Goal: Transaction & Acquisition: Purchase product/service

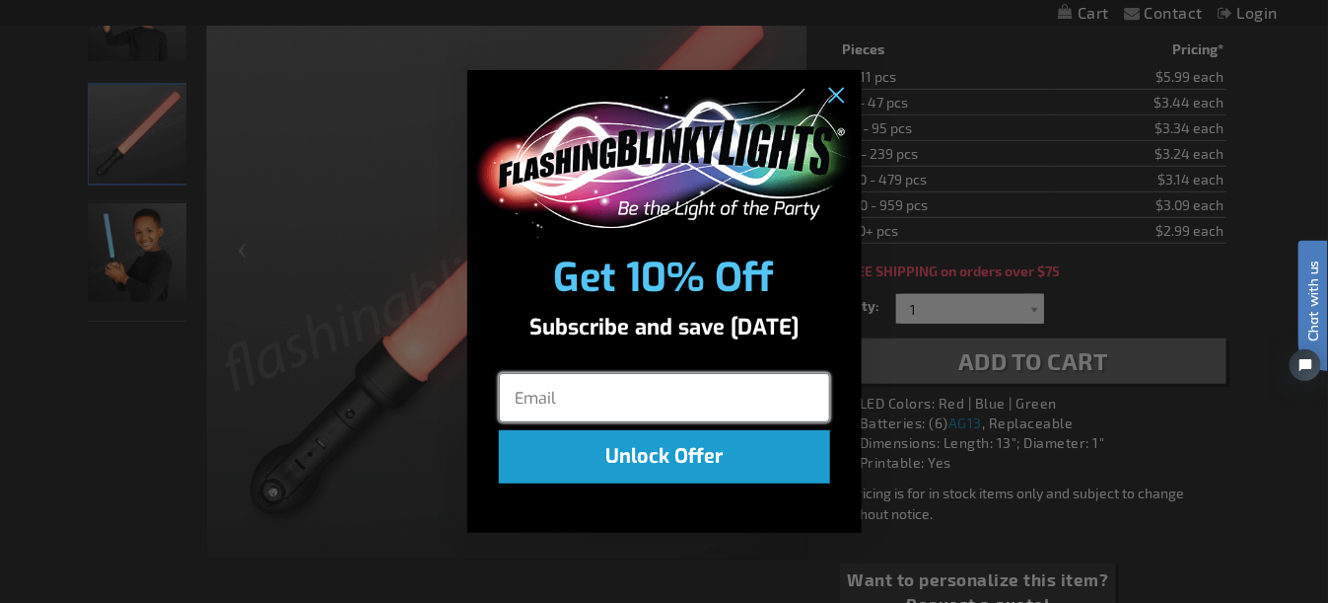
scroll to position [412, 0]
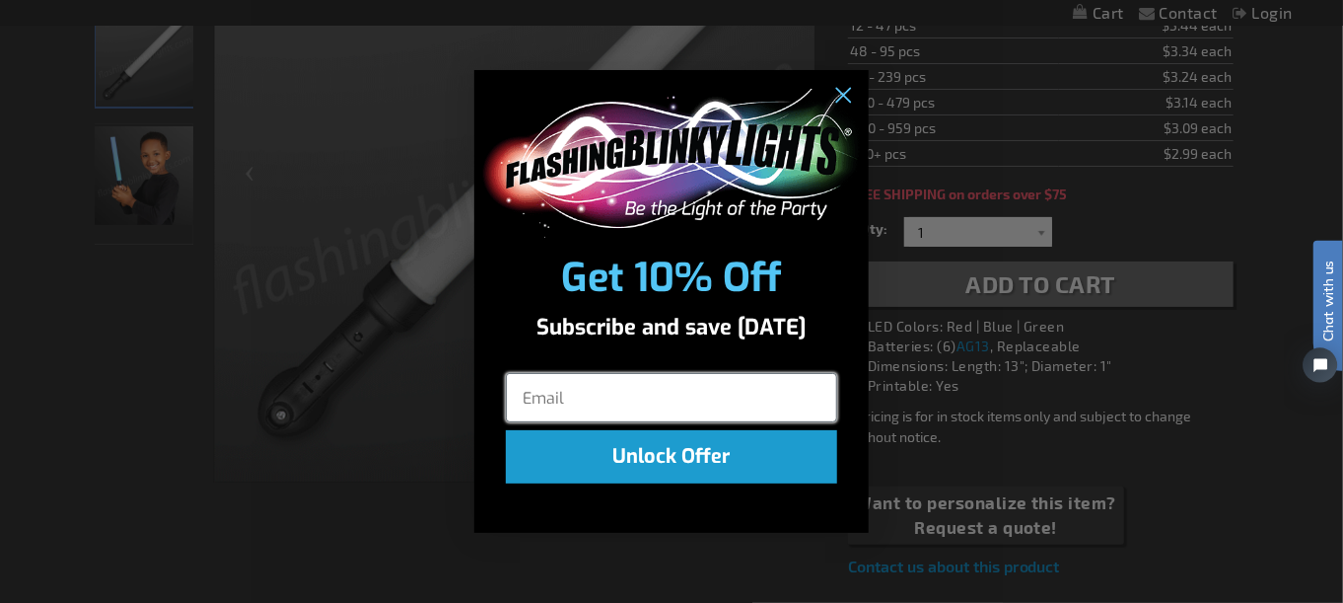
drag, startPoint x: 2618, startPoint y: 261, endPoint x: 1339, endPoint y: 282, distance: 1279.1
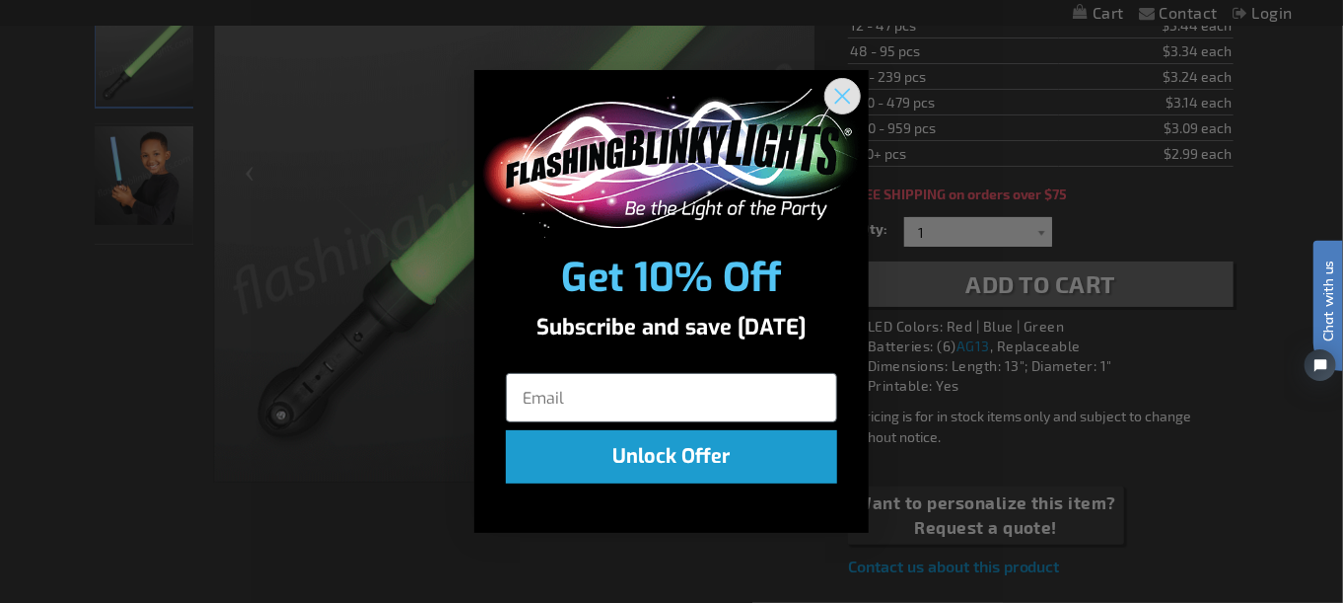
click at [841, 98] on icon "Close dialog" at bounding box center [843, 97] width 14 height 14
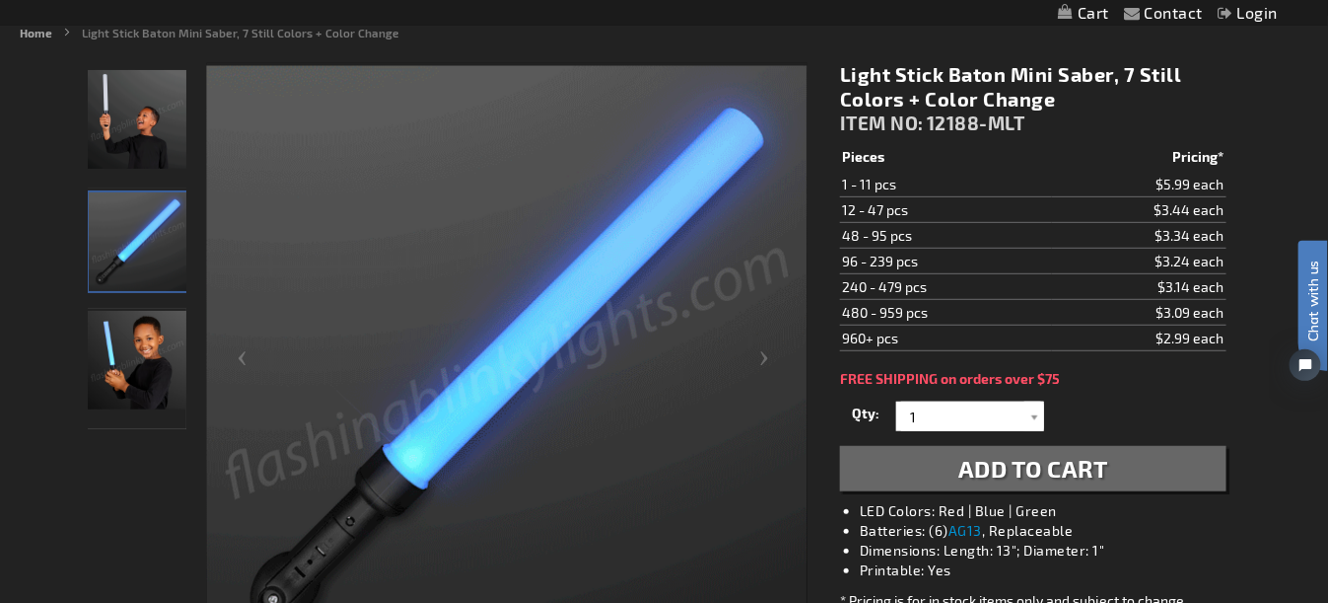
scroll to position [214, 0]
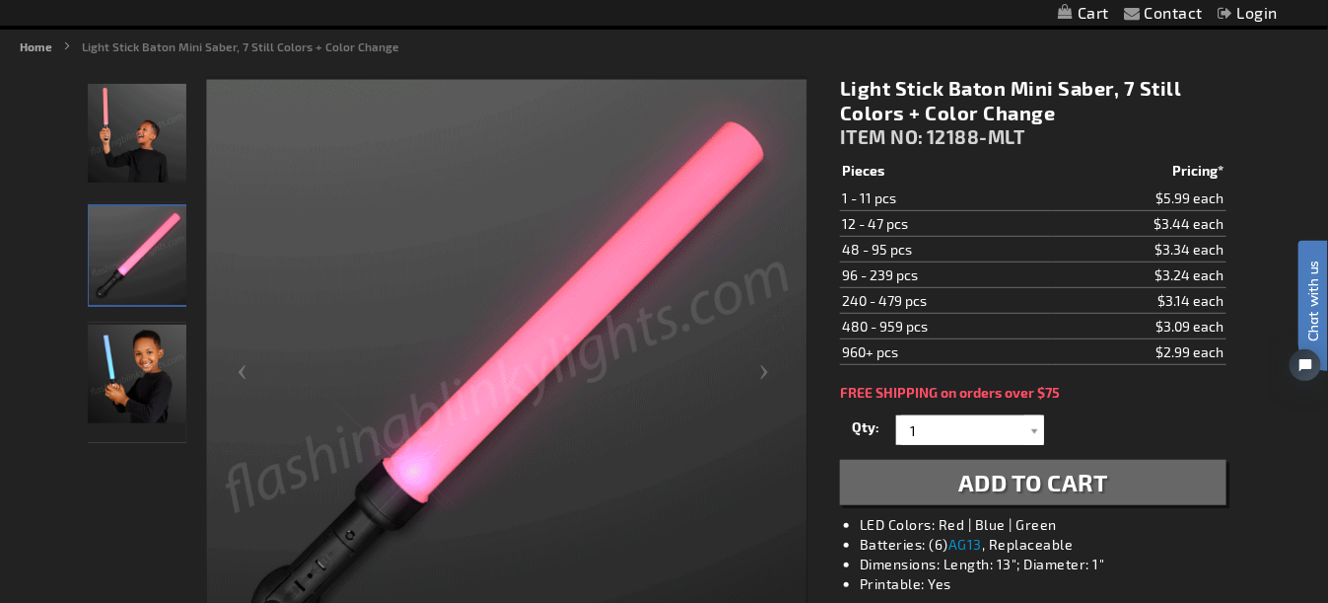
click at [969, 281] on td "96 - 239 pcs" at bounding box center [945, 275] width 211 height 26
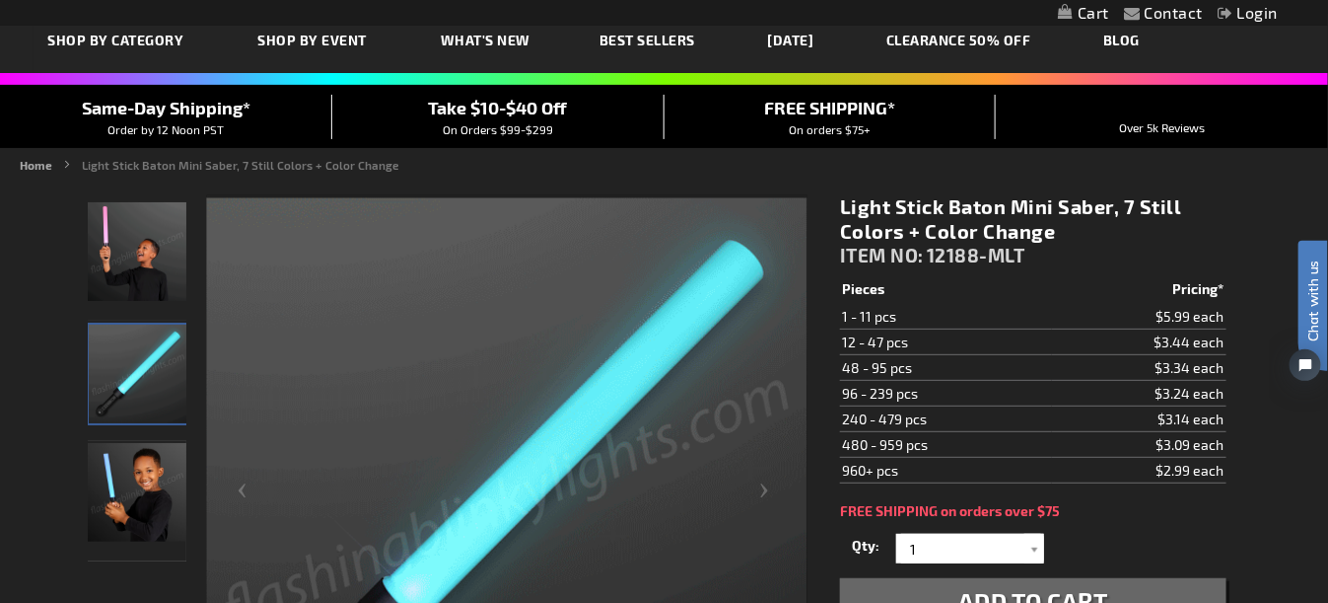
scroll to position [0, 0]
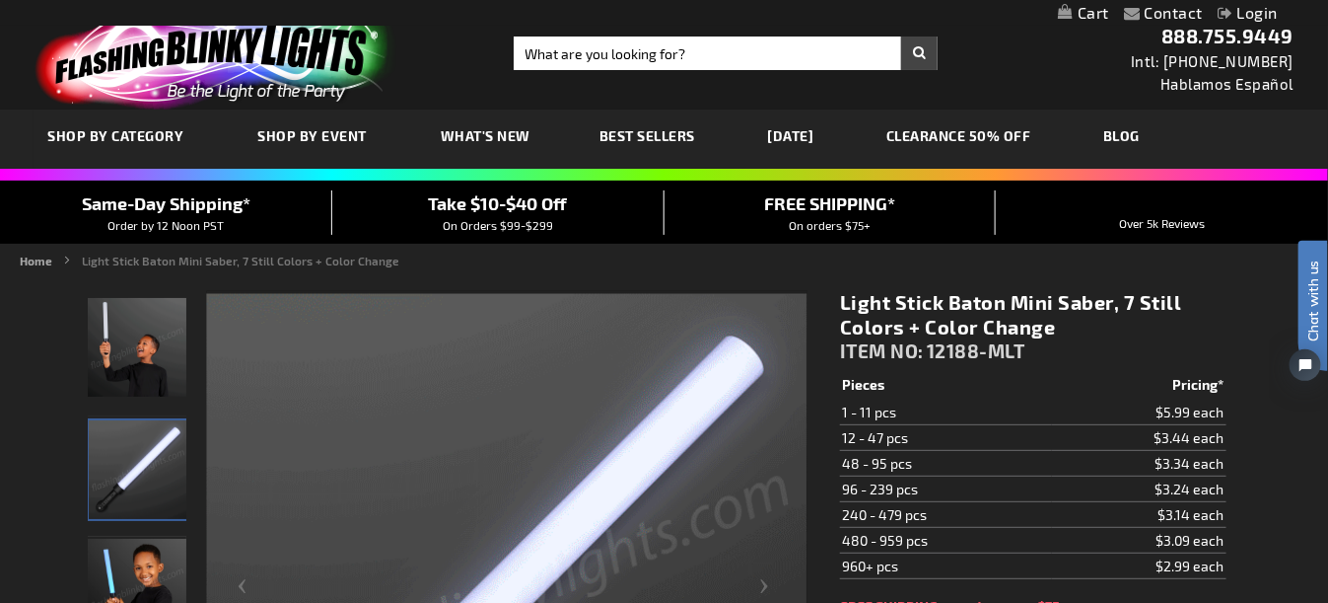
click at [633, 135] on span "Best Sellers" at bounding box center [648, 135] width 96 height 17
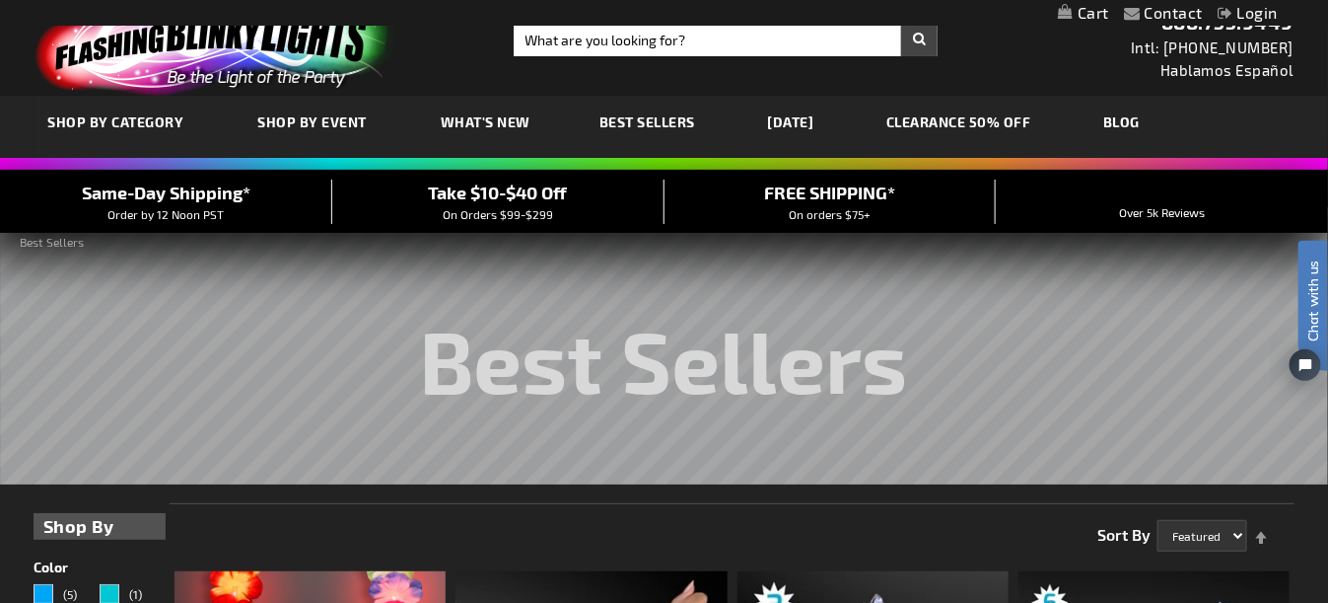
scroll to position [5, 0]
